Goal: Complete application form

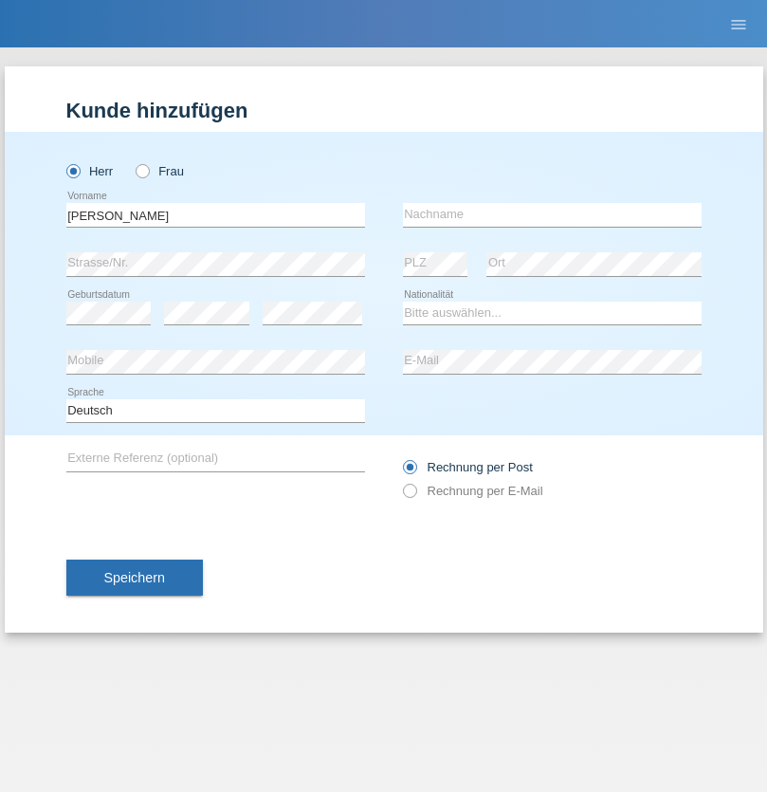
type input "[PERSON_NAME]"
click at [552, 214] on input "text" at bounding box center [552, 215] width 299 height 24
type input "Freund"
select select "CH"
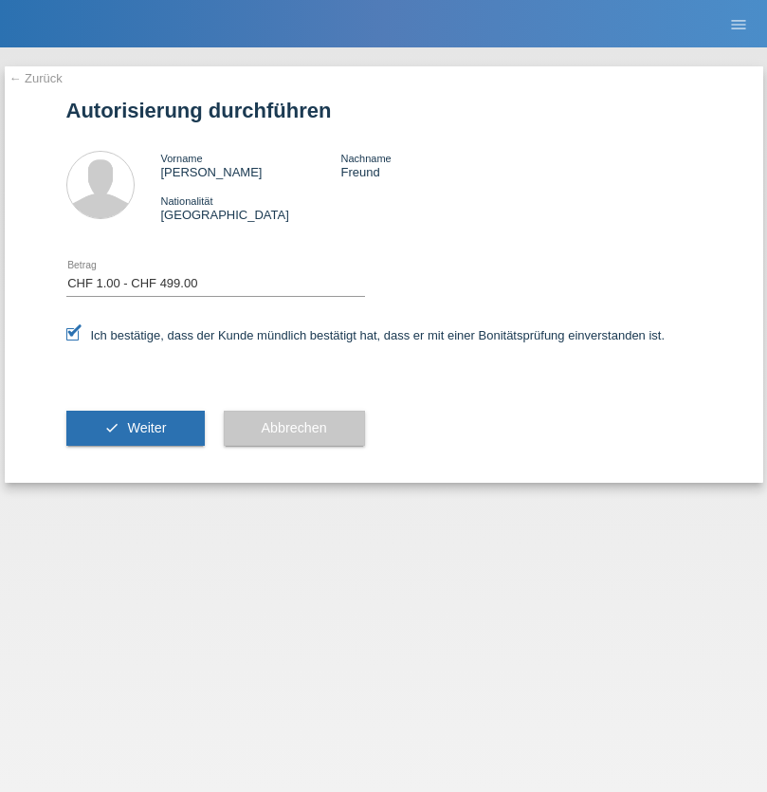
select select "1"
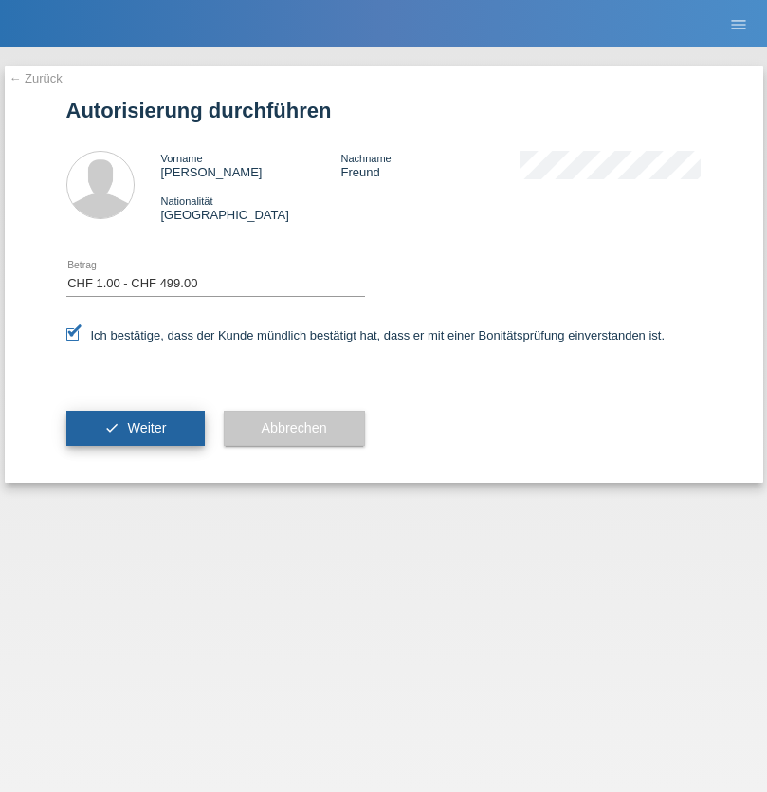
click at [135, 428] on span "Weiter" at bounding box center [146, 427] width 39 height 15
